Goal: Task Accomplishment & Management: Complete application form

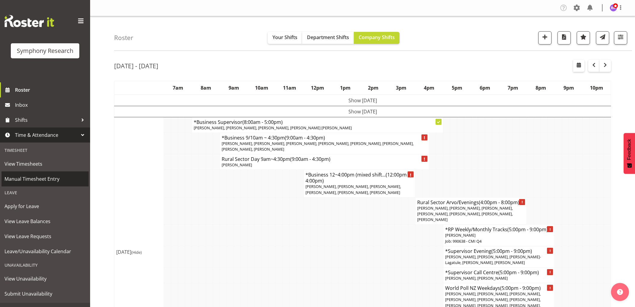
click at [29, 179] on span "Manual Timesheet Entry" at bounding box center [45, 178] width 81 height 9
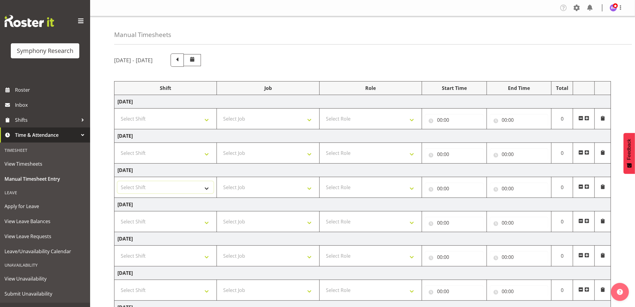
click at [201, 190] on select "Select Shift !!Weekend Residential (Roster IT Shift Label) *Business 9/10am ~ 4…" at bounding box center [166, 187] width 96 height 12
select select "1607"
click at [118, 182] on select "Select Shift !!Weekend Residential (Roster IT Shift Label) *Business 9/10am ~ 4…" at bounding box center [166, 187] width 96 height 12
click at [275, 190] on select "Select Job 550060 IF Admin 553492 World Poll Aus Wave 2 Main 2025 553493 World …" at bounding box center [268, 187] width 96 height 12
drag, startPoint x: 276, startPoint y: 190, endPoint x: 274, endPoint y: 182, distance: 7.3
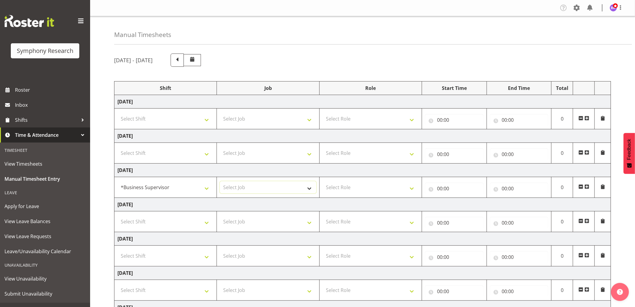
click at [276, 190] on select "Select Job 550060 IF Admin 553492 World Poll Aus Wave 2 Main 2025 553493 World …" at bounding box center [268, 187] width 96 height 12
select select "743"
click at [220, 182] on select "Select Job 550060 IF Admin 553492 World Poll Aus Wave 2 Main 2025 553493 World …" at bounding box center [268, 187] width 96 height 12
click at [369, 191] on select "Select Role Supervisor Interviewing Briefing" at bounding box center [371, 187] width 96 height 12
select select "45"
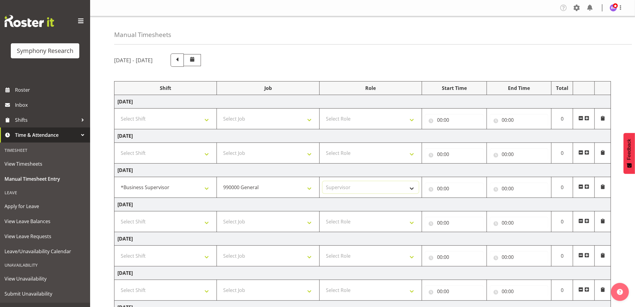
click at [323, 182] on select "Select Role Supervisor Interviewing Briefing" at bounding box center [371, 187] width 96 height 12
click at [444, 189] on input "00:00" at bounding box center [454, 188] width 59 height 12
click at [464, 205] on select "00 01 02 03 04 05 06 07 08 09 10 11 12 13 14 15 16 17 18 19 20 21 22 23" at bounding box center [467, 204] width 14 height 12
select select "8"
click at [460, 198] on select "00 01 02 03 04 05 06 07 08 09 10 11 12 13 14 15 16 17 18 19 20 21 22 23" at bounding box center [467, 204] width 14 height 12
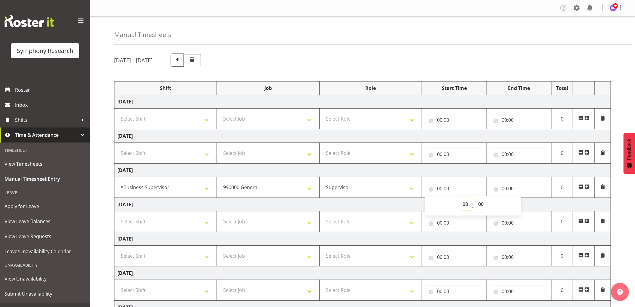
type input "08:00"
click at [481, 200] on select "00 01 02 03 04 05 06 07 08 09 10 11 12 13 14 15 16 17 18 19 20 21 22 23 24 25 2…" at bounding box center [482, 204] width 14 height 12
select select "10"
click at [475, 198] on select "00 01 02 03 04 05 06 07 08 09 10 11 12 13 14 15 16 17 18 19 20 21 22 23 24 25 2…" at bounding box center [482, 204] width 14 height 12
type input "08:10"
